Goal: Transaction & Acquisition: Purchase product/service

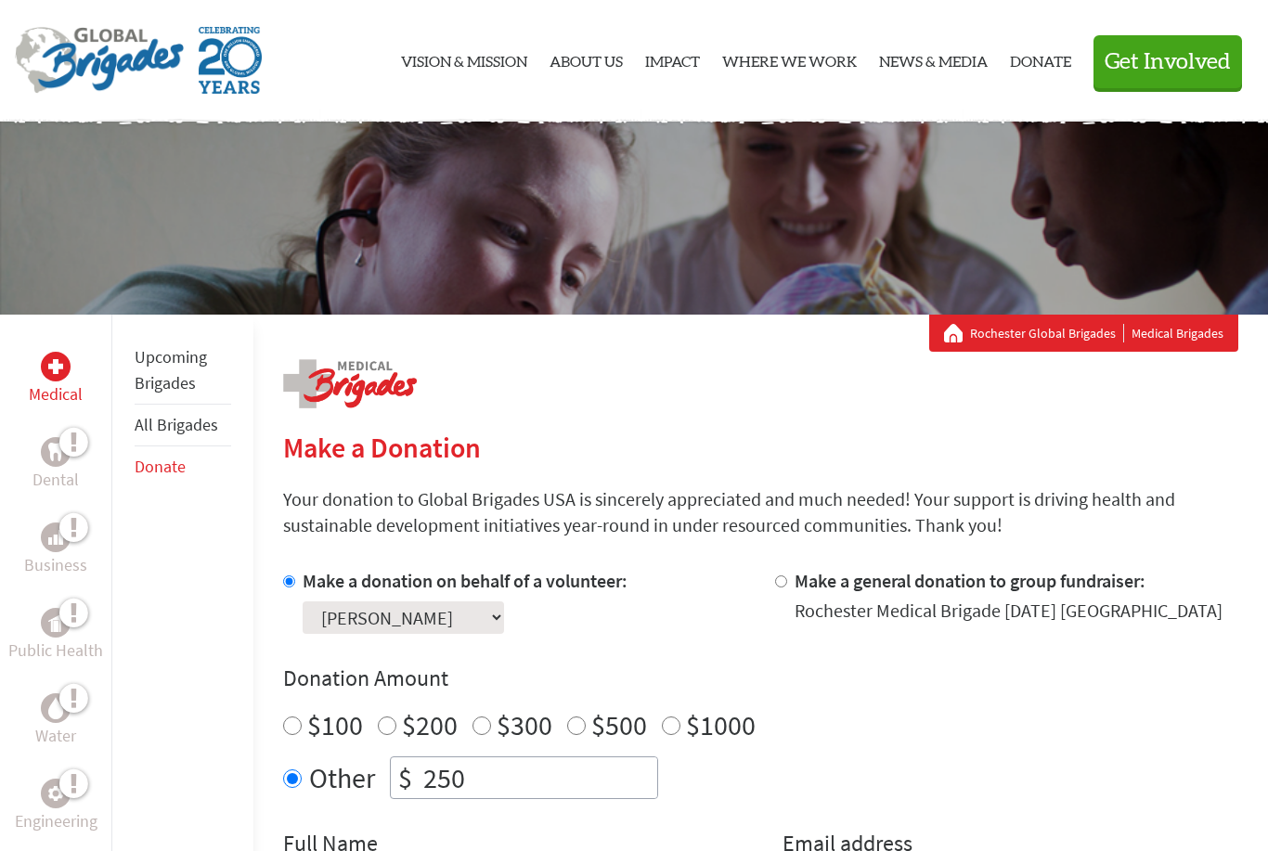
click at [990, 588] on label "Make a general donation to group fundraiser:" at bounding box center [970, 580] width 351 height 23
click at [787, 588] on input "Make a general donation to group fundraiser:" at bounding box center [781, 582] width 12 height 12
radio input "true"
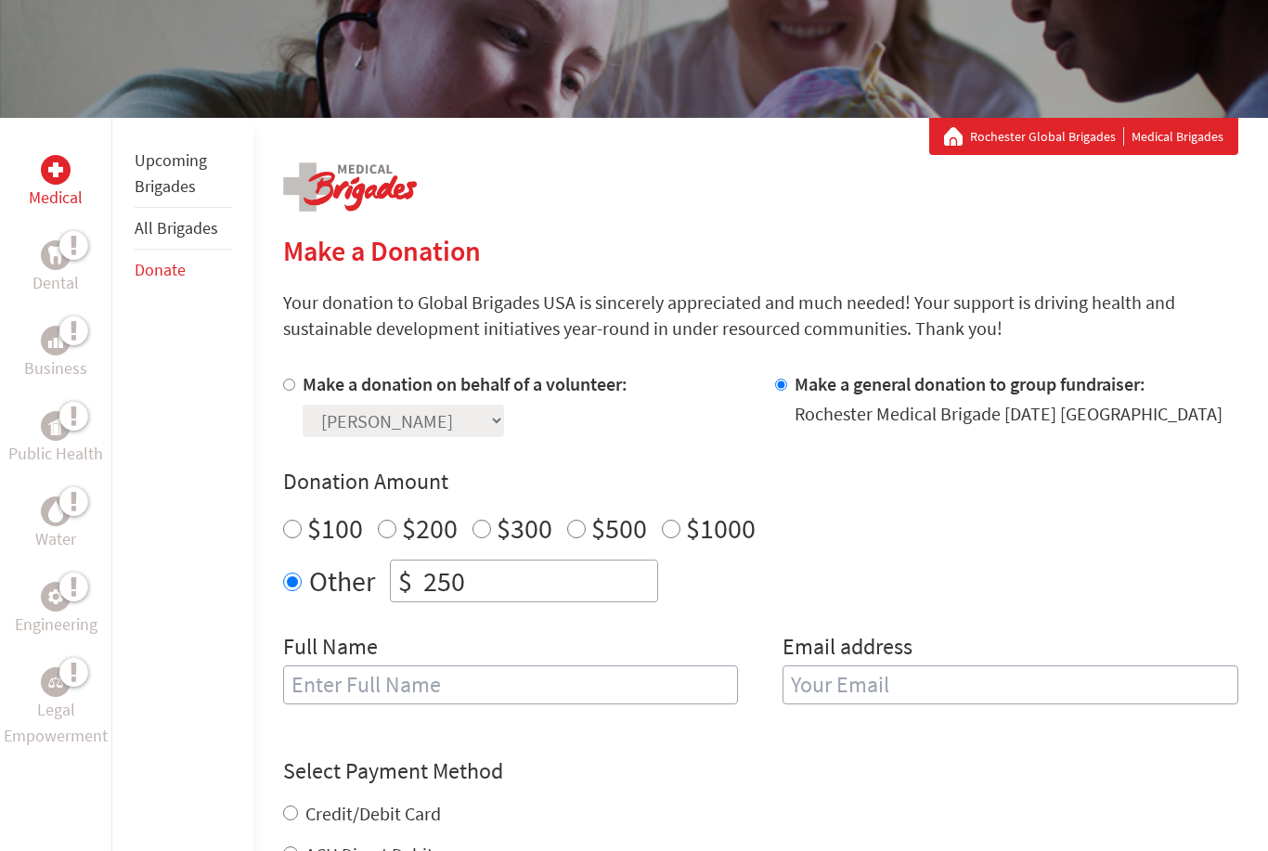
scroll to position [338, 0]
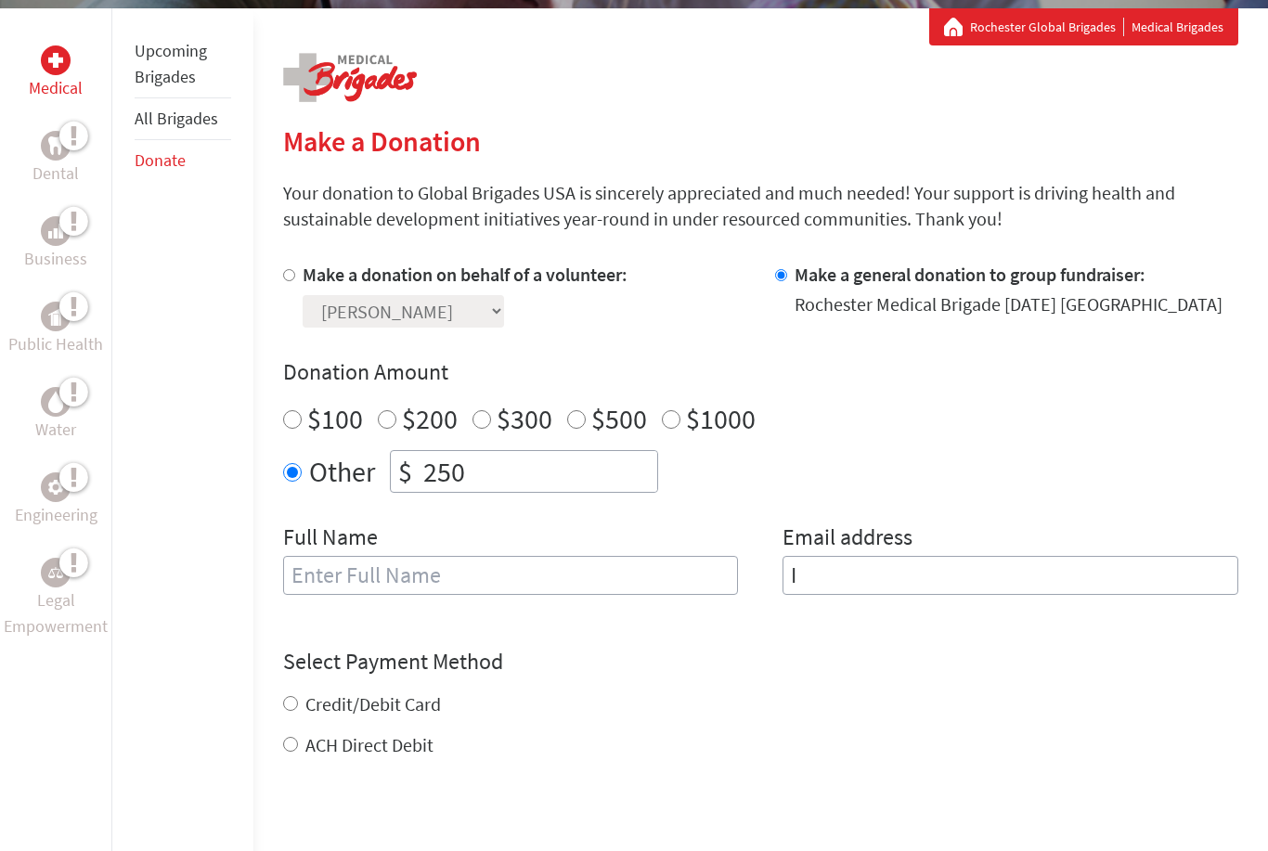
type input "I"
click at [964, 372] on h4 "Donation Amount" at bounding box center [760, 372] width 955 height 30
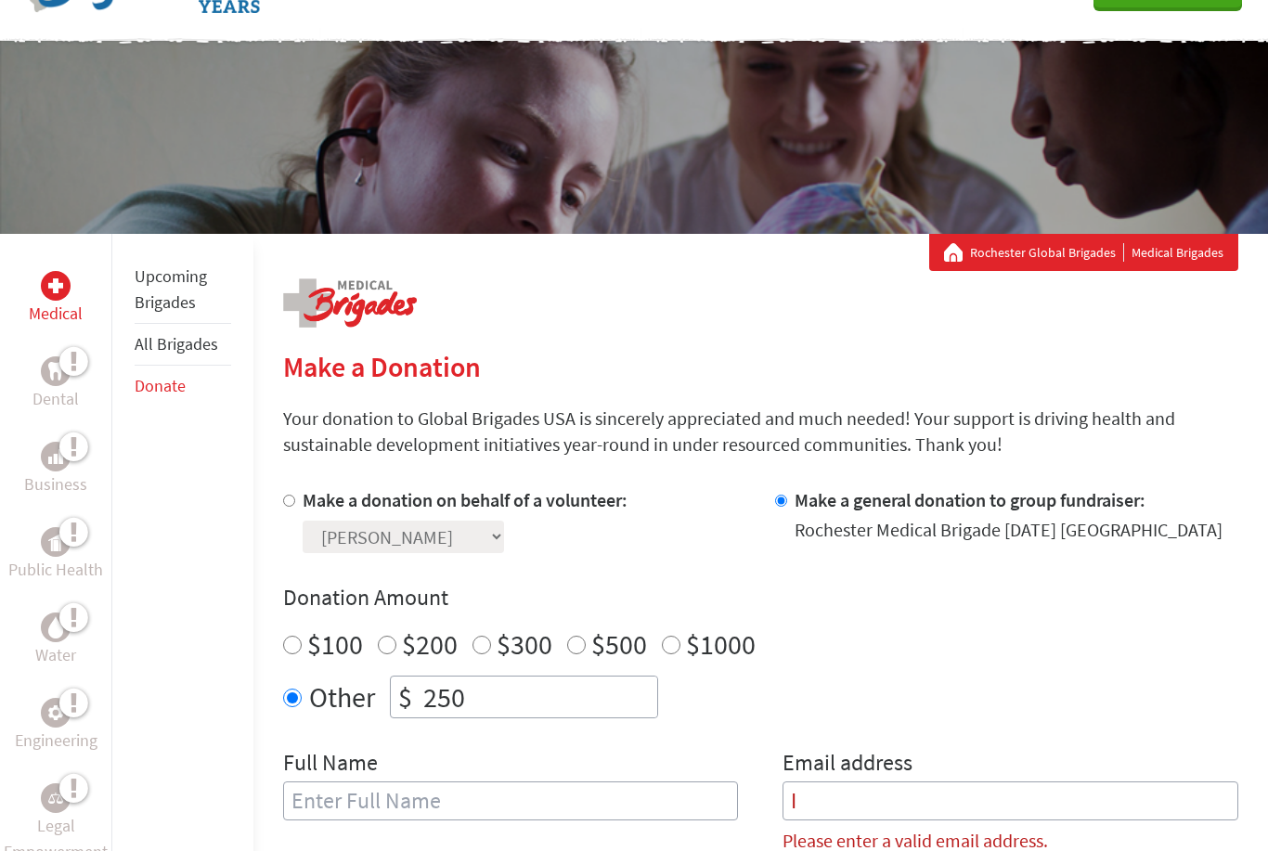
scroll to position [111, 0]
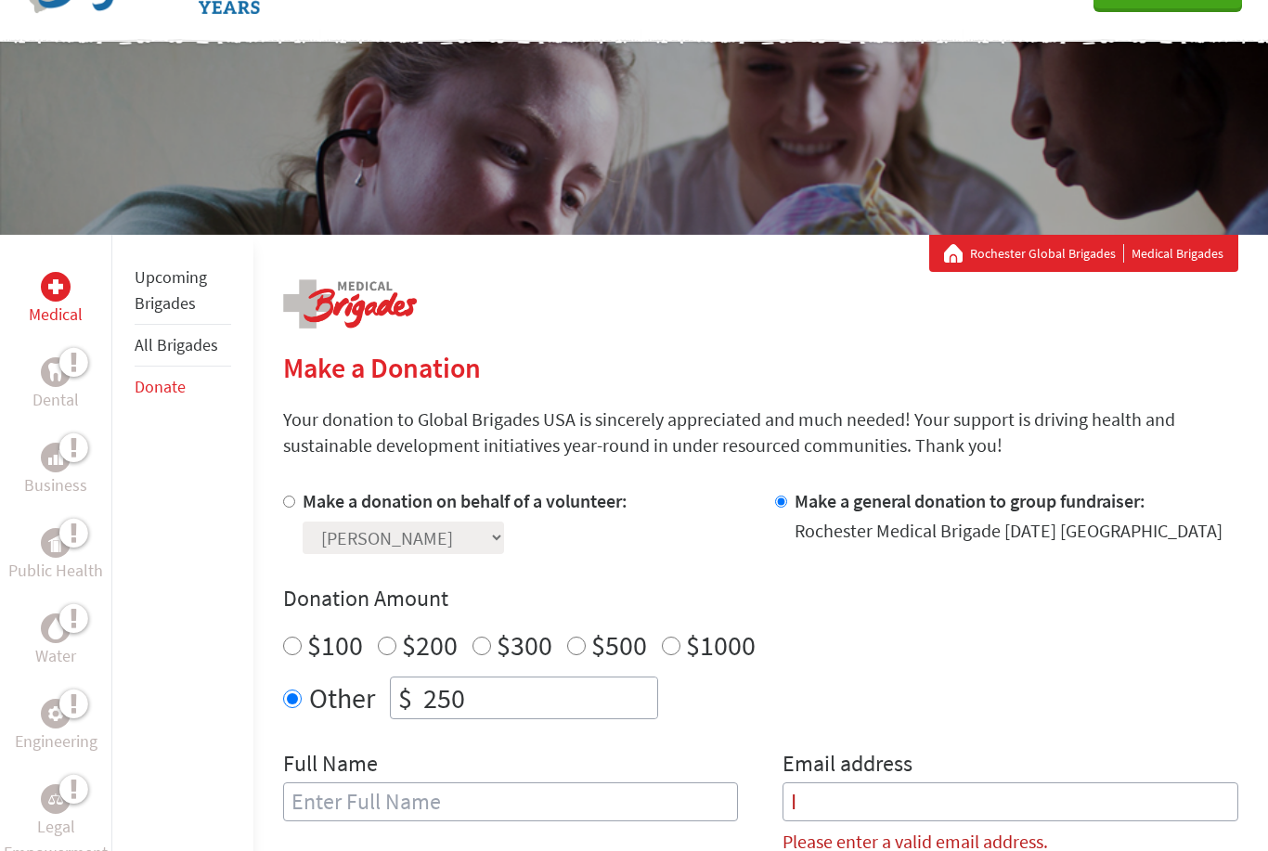
click at [187, 347] on link "All Brigades" at bounding box center [177, 344] width 84 height 21
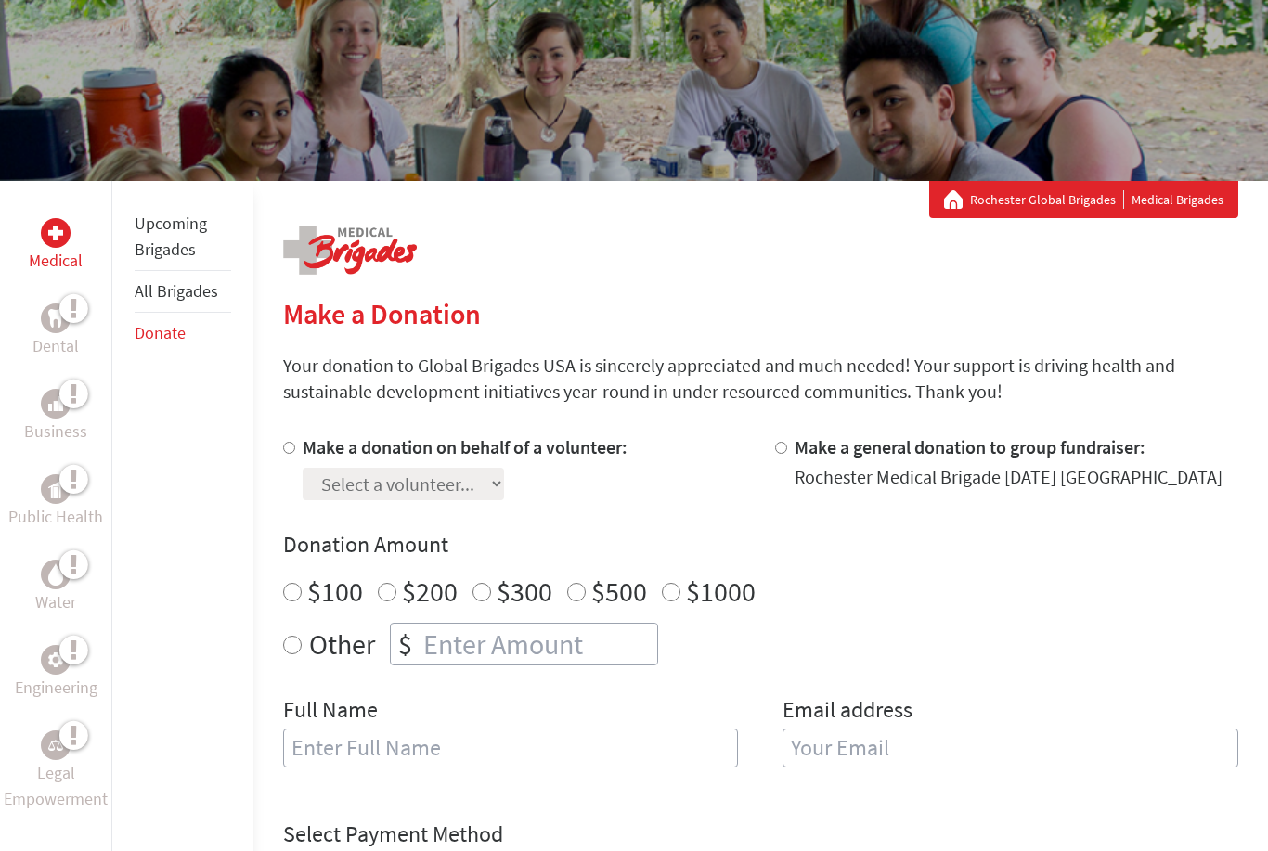
scroll to position [163, 0]
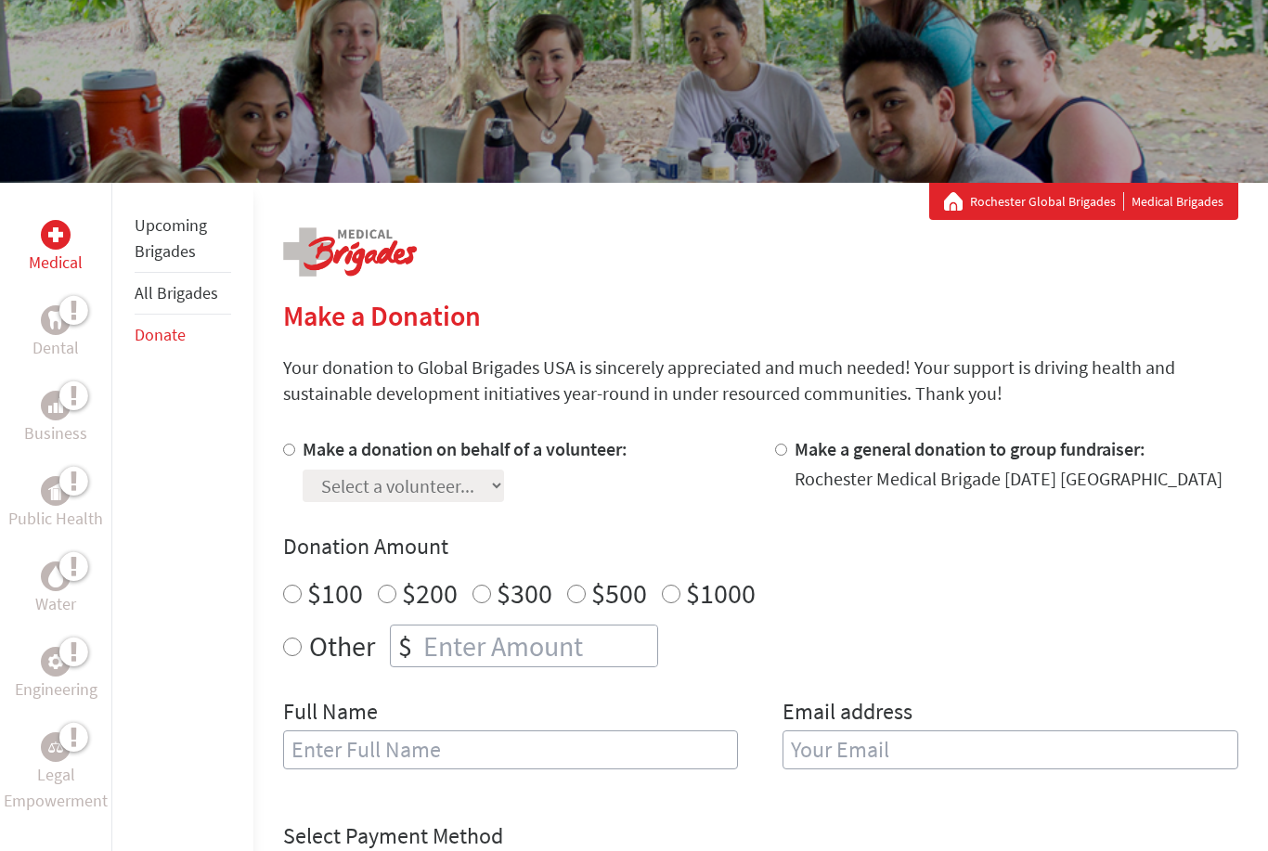
click at [285, 456] on input "Make a donation on behalf of a volunteer:" at bounding box center [289, 450] width 12 height 12
radio input "true"
click at [379, 477] on select "Select a volunteer... Abby Uryniak Gabriella Felix Grace McInerney Jareth Navas…" at bounding box center [403, 486] width 201 height 32
select select "0D4B50DD-8998-11F0-9E6E-42010A400005"
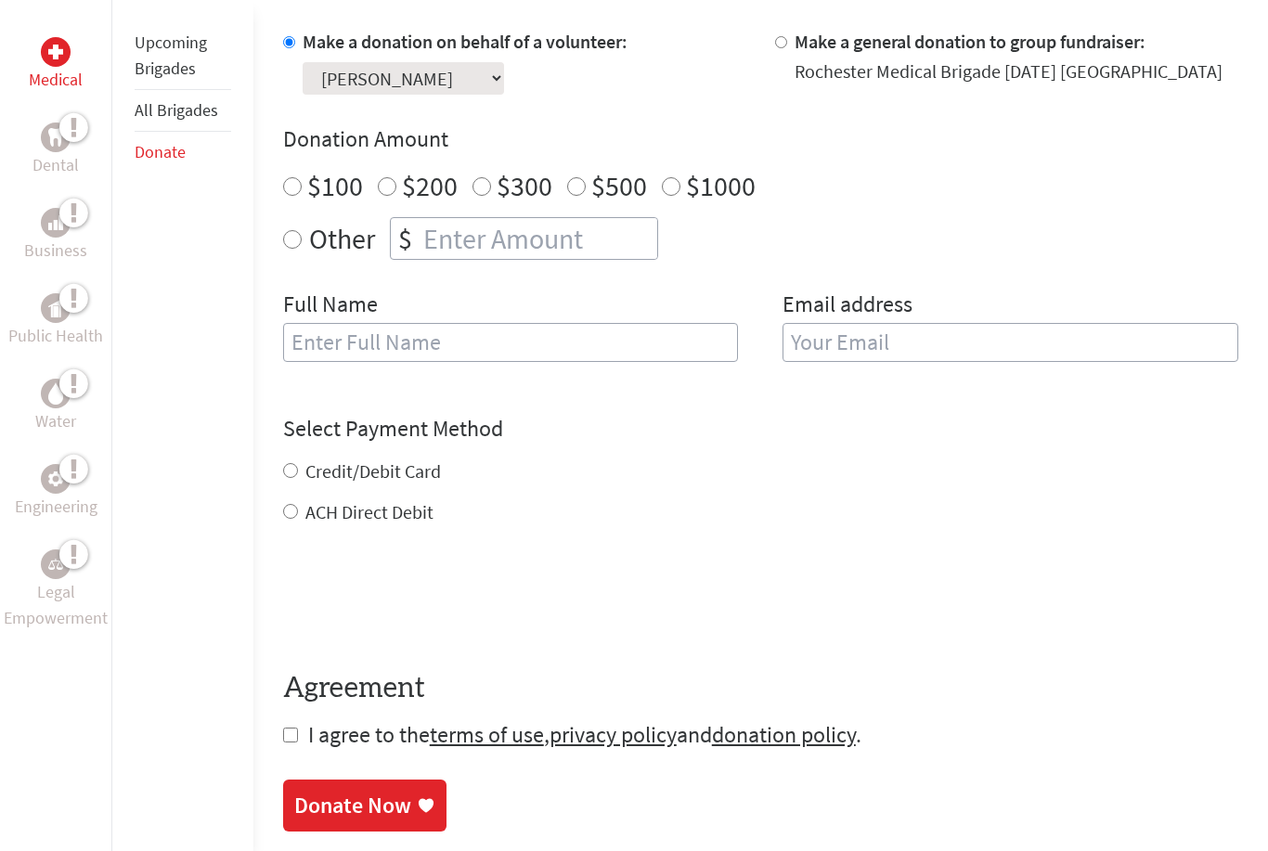
scroll to position [571, 0]
type input "'"
click at [1085, 337] on input "'" at bounding box center [1011, 342] width 456 height 39
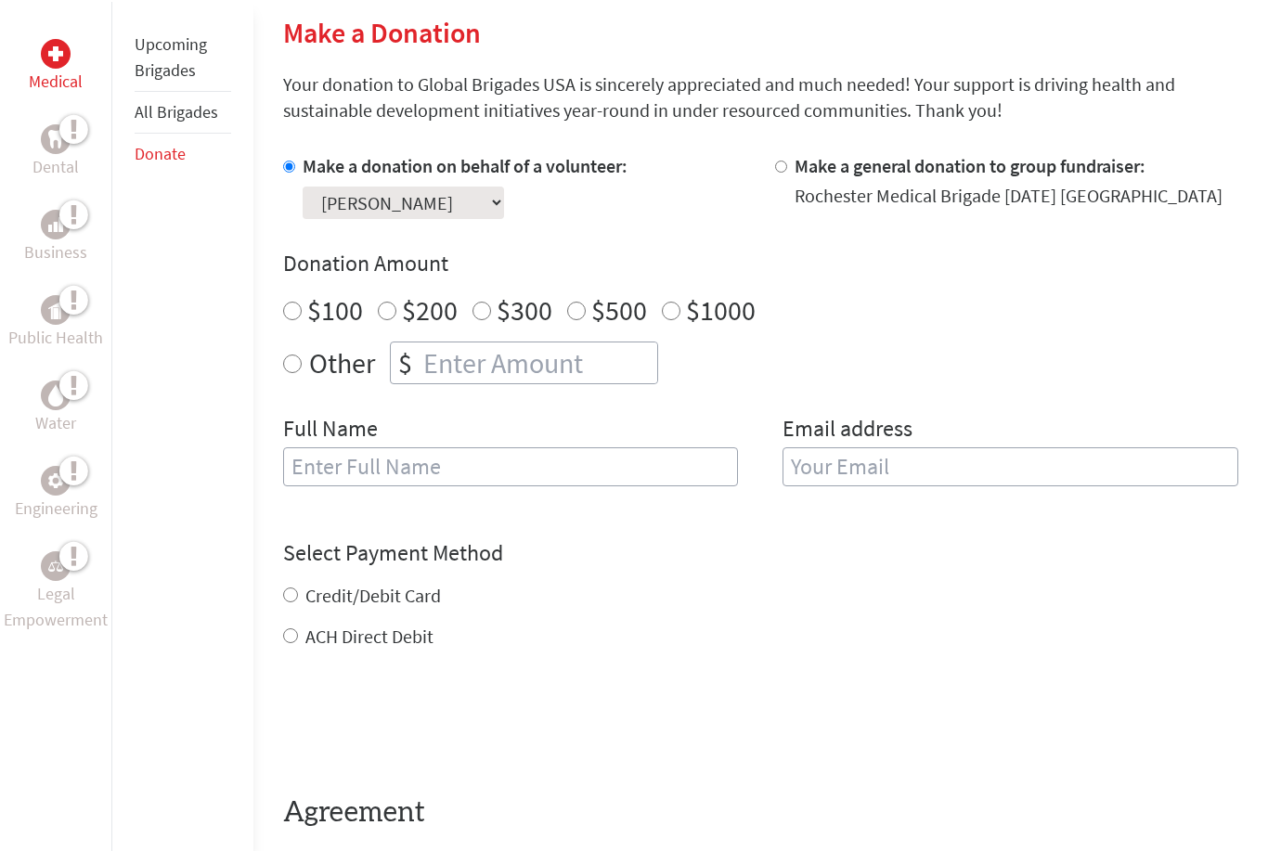
click at [1073, 166] on label "Make a general donation to group fundraiser:" at bounding box center [970, 163] width 351 height 23
click at [787, 166] on input "Make a general donation to group fundraiser:" at bounding box center [781, 165] width 12 height 12
radio input "true"
click at [578, 175] on label "Make a donation on behalf of a volunteer:" at bounding box center [465, 165] width 325 height 23
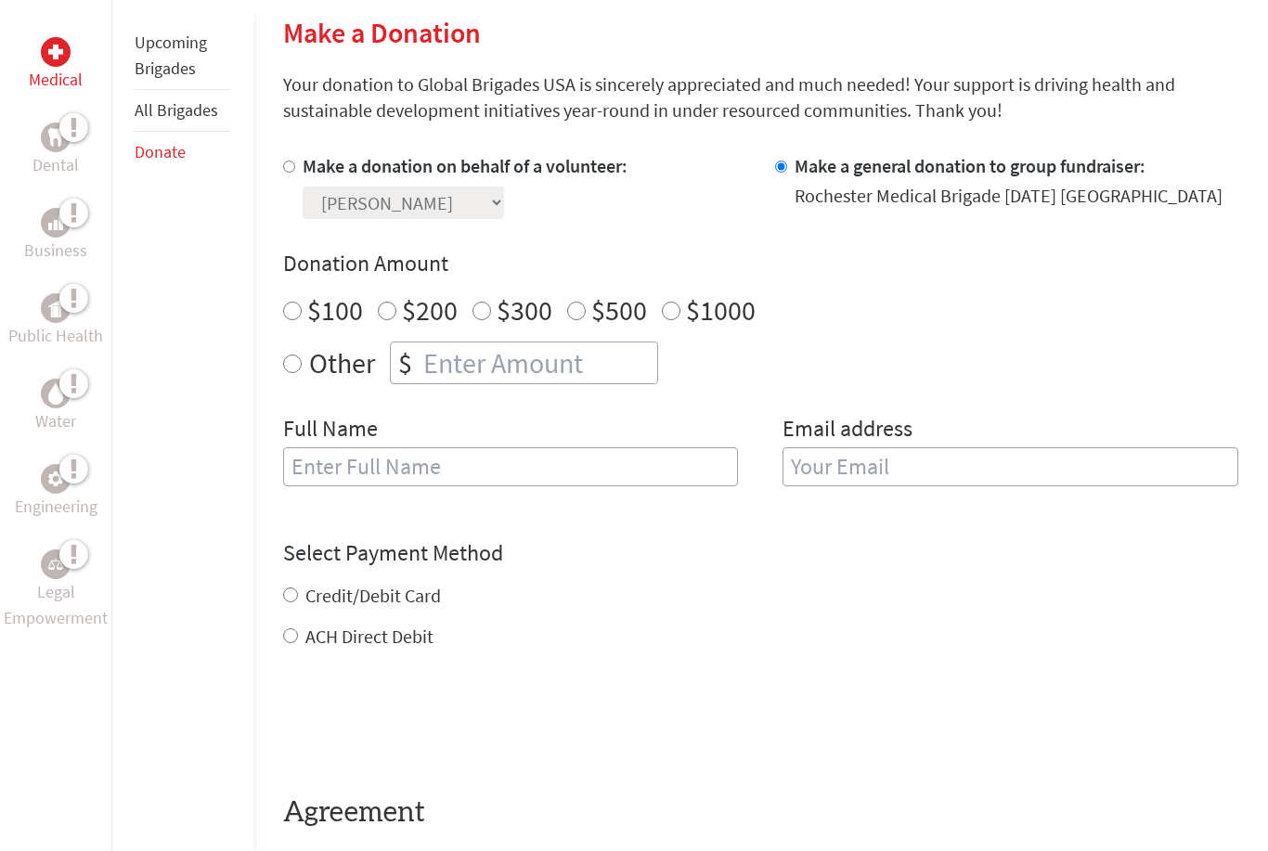
click at [295, 173] on input "Make a donation on behalf of a volunteer:" at bounding box center [289, 167] width 12 height 12
radio input "true"
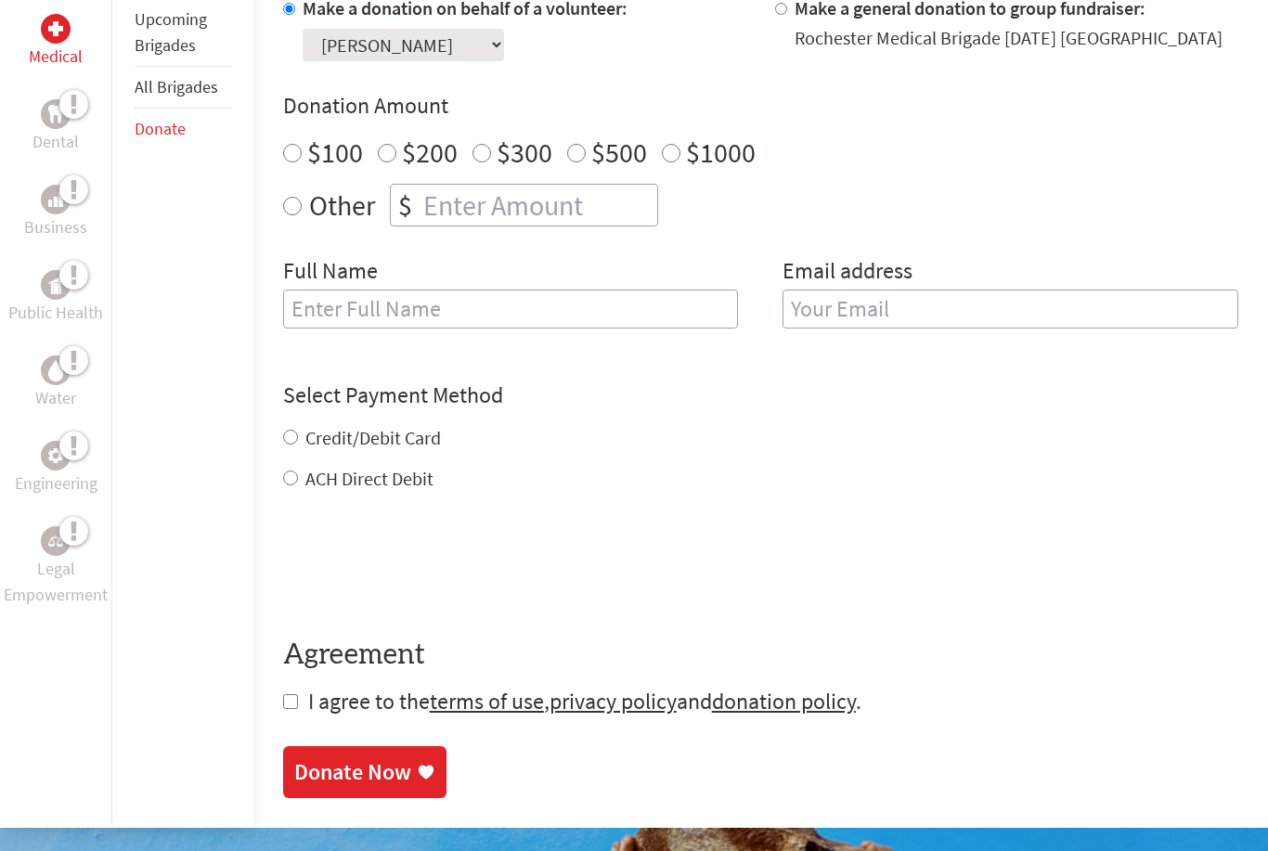
scroll to position [608, 0]
